Goal: Task Accomplishment & Management: Use online tool/utility

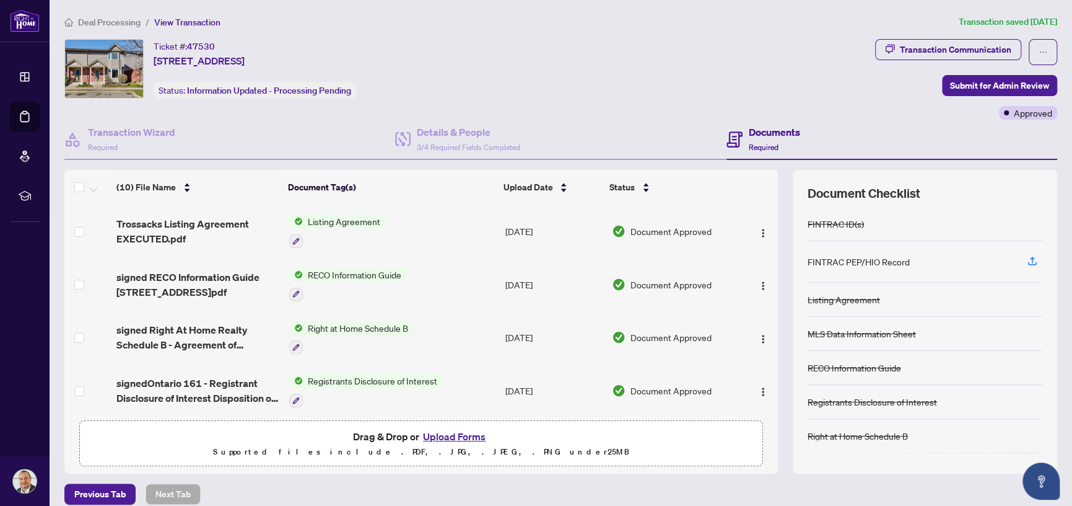
scroll to position [317, 0]
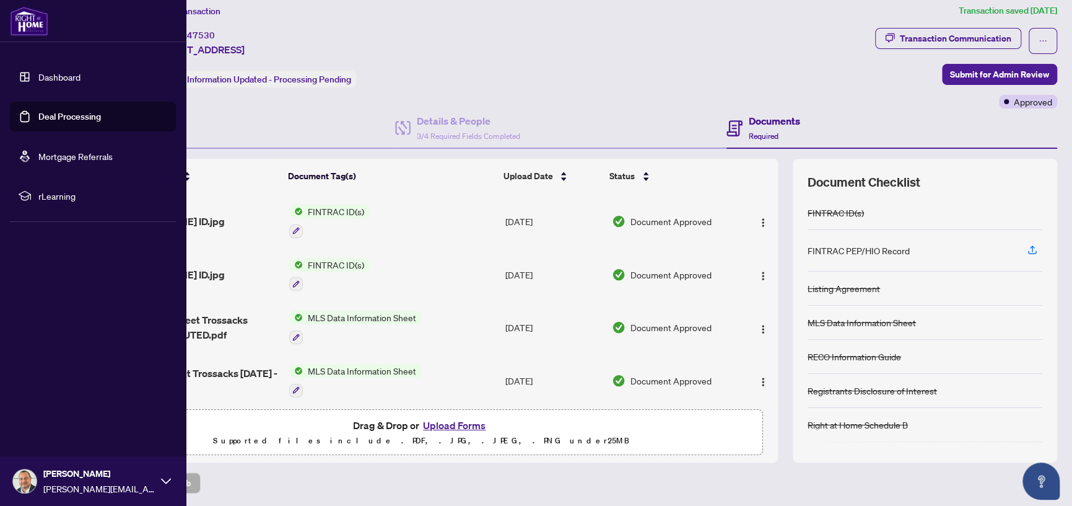
click at [38, 116] on link "Deal Processing" at bounding box center [69, 116] width 63 height 11
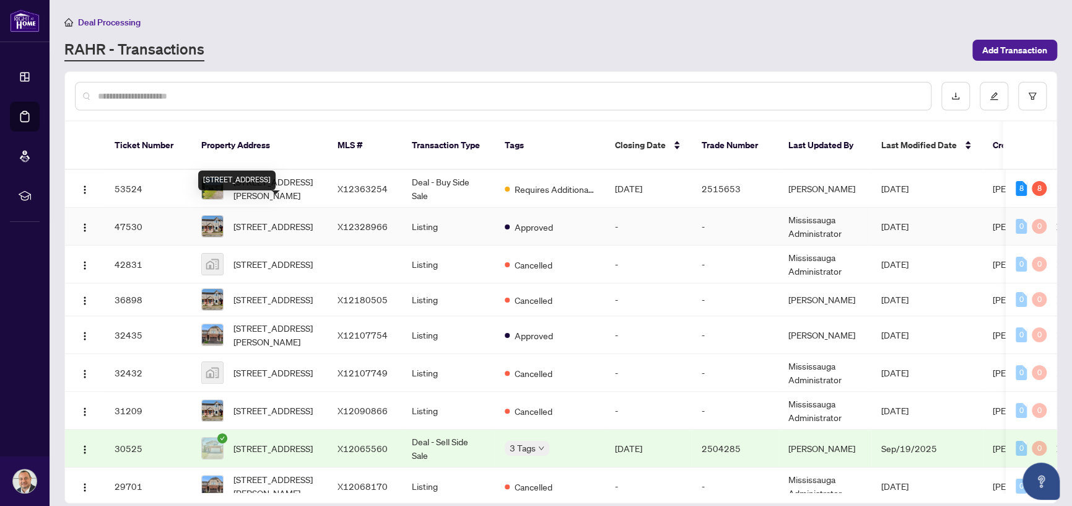
click at [280, 219] on span "[STREET_ADDRESS]" at bounding box center [273, 226] width 79 height 14
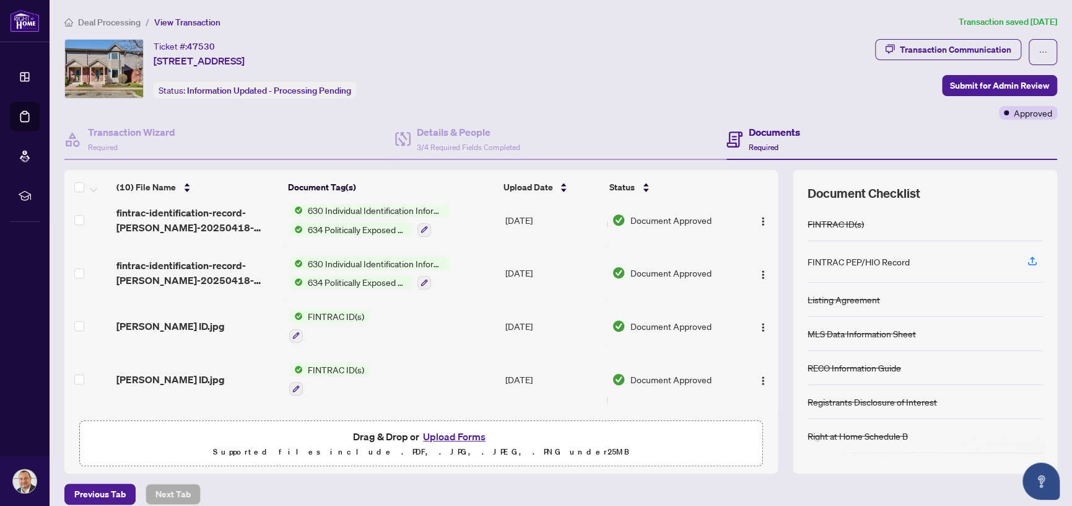
scroll to position [193, 0]
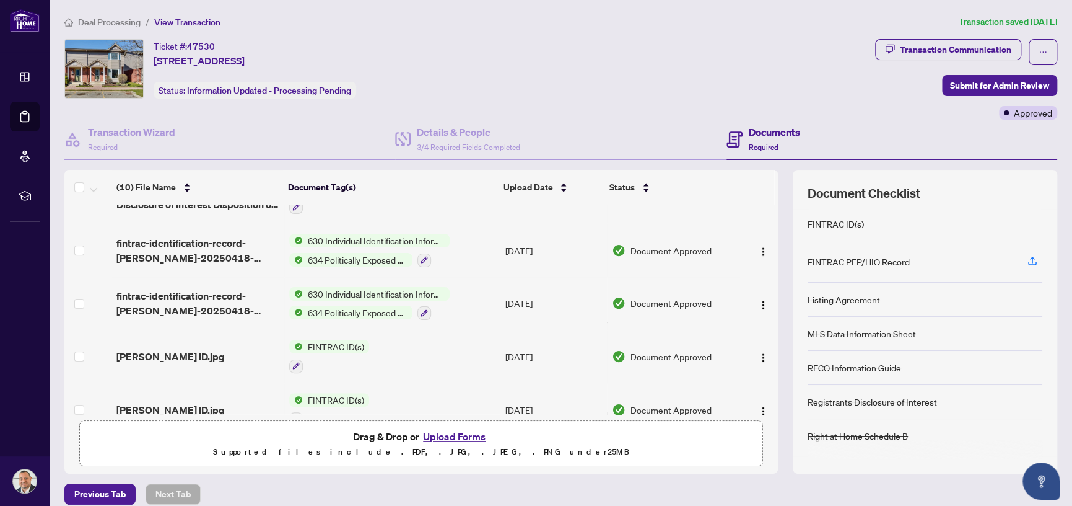
click at [332, 235] on span "630 Individual Identification Information Record" at bounding box center [376, 241] width 147 height 14
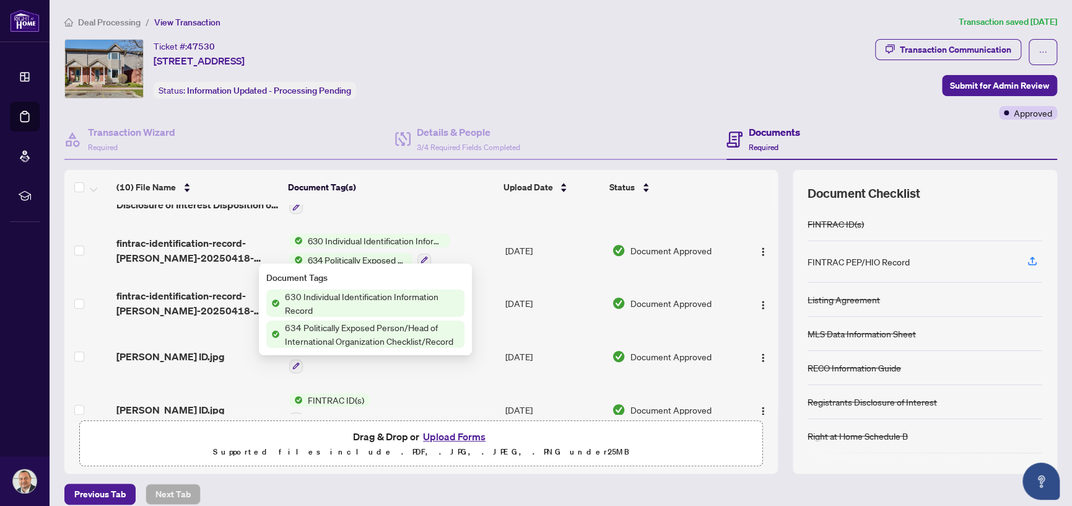
click at [360, 297] on span "630 Individual Identification Information Record" at bounding box center [372, 302] width 185 height 27
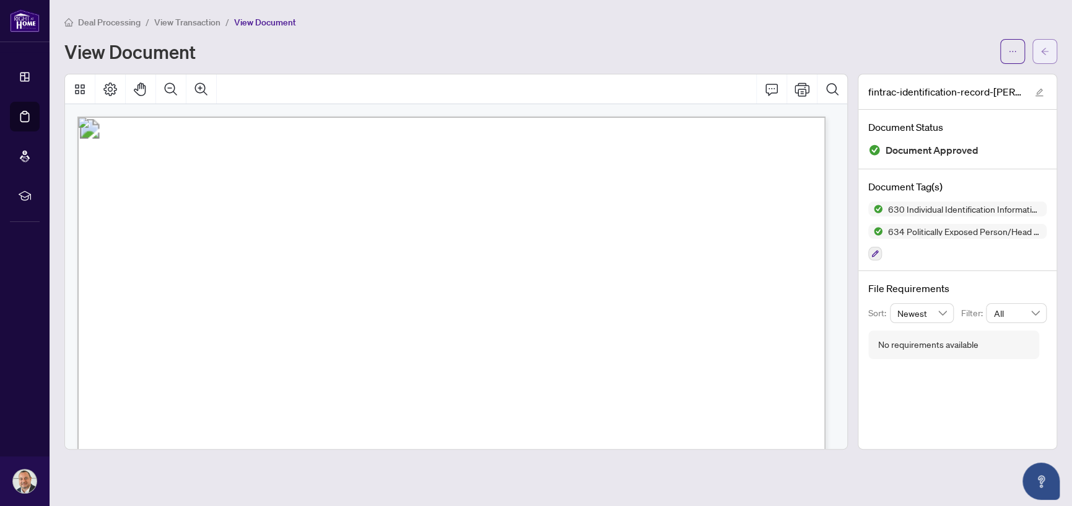
click at [1043, 52] on icon "arrow-left" at bounding box center [1045, 51] width 9 height 9
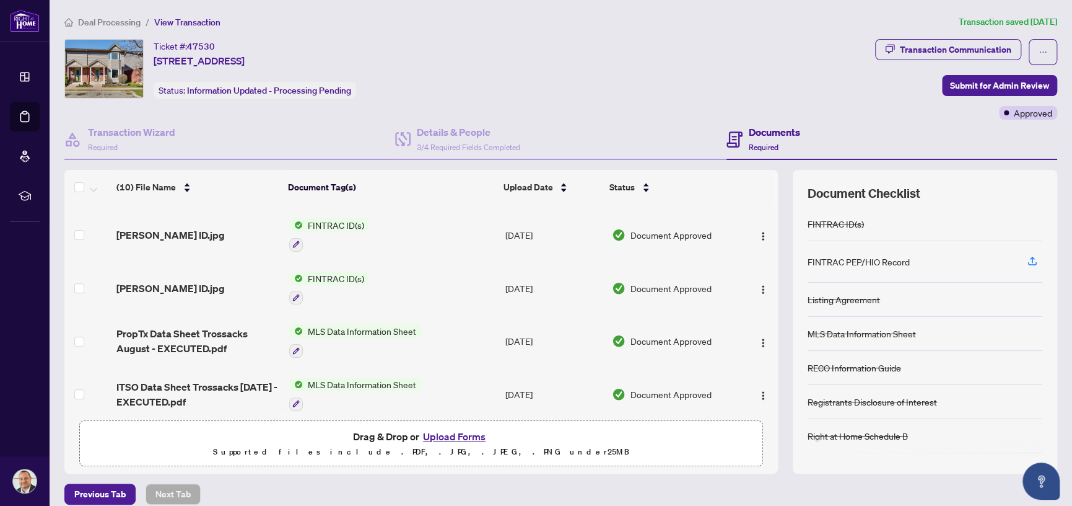
scroll to position [317, 0]
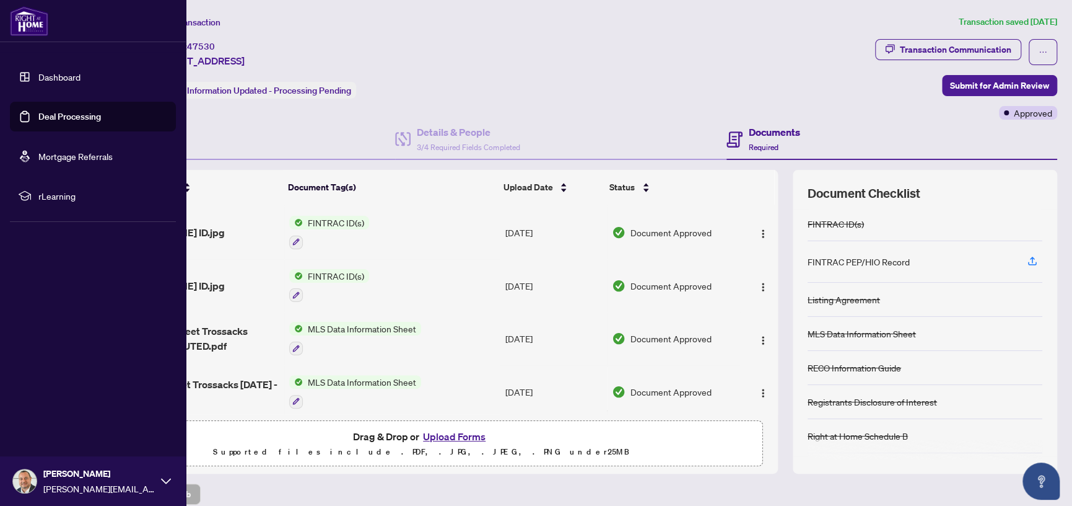
click at [46, 113] on link "Deal Processing" at bounding box center [69, 116] width 63 height 11
